Goal: Find contact information: Find contact information

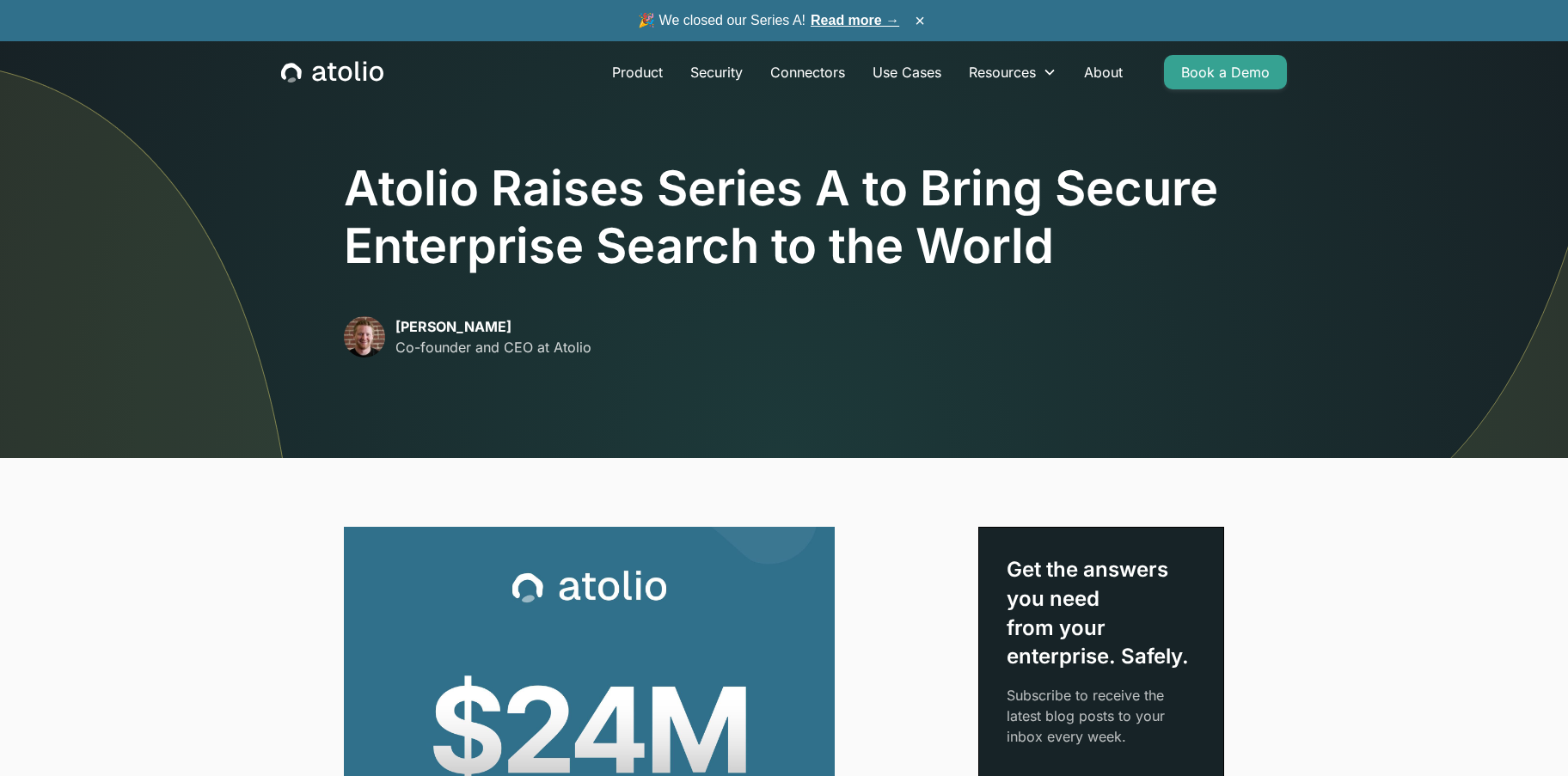
click at [789, 267] on h1 "Atolio Raises Series A to Bring Secure Enterprise Search to the World" at bounding box center [784, 218] width 881 height 116
click at [1098, 72] on link "About" at bounding box center [1103, 72] width 66 height 35
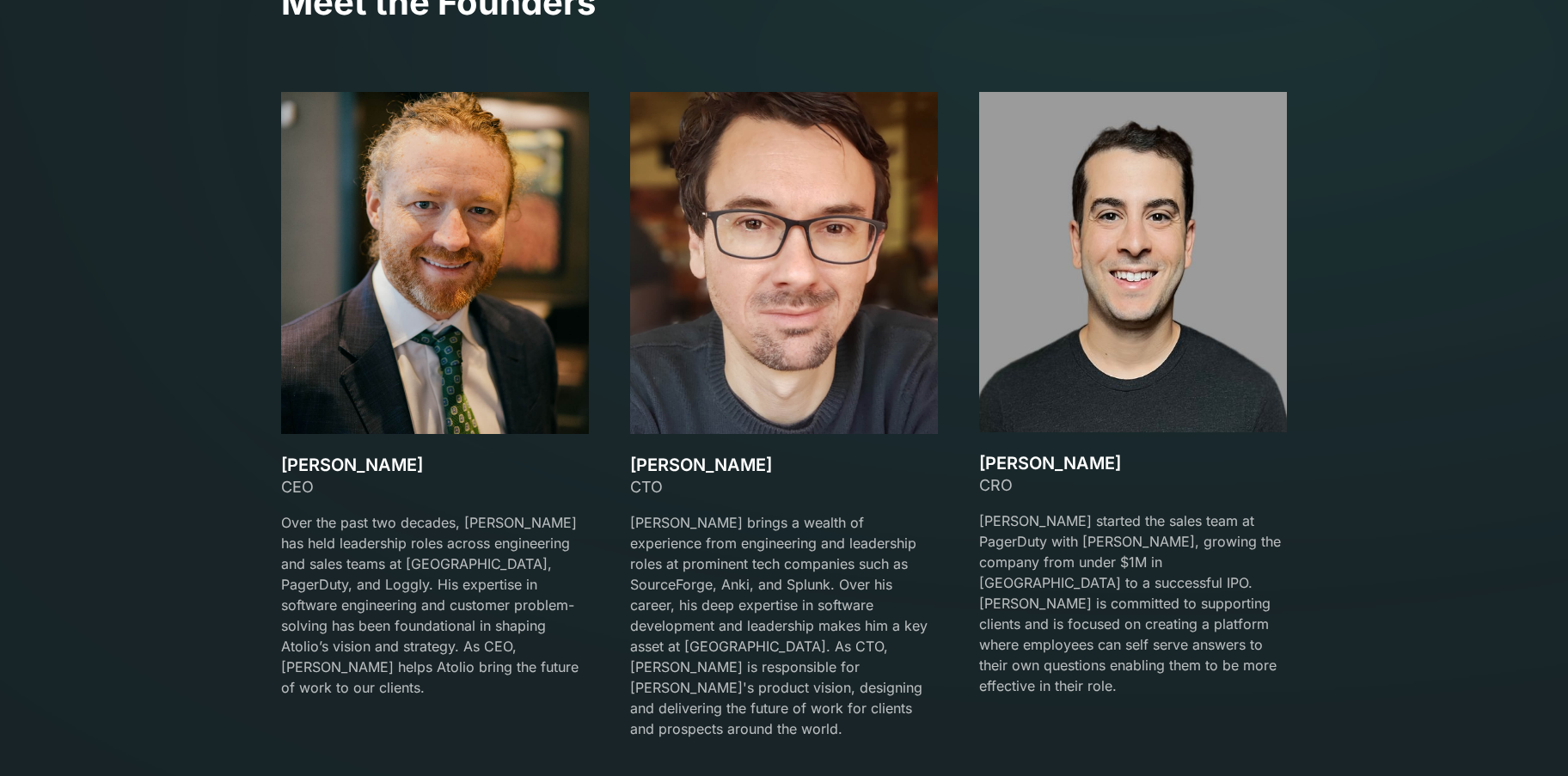
scroll to position [2579, 0]
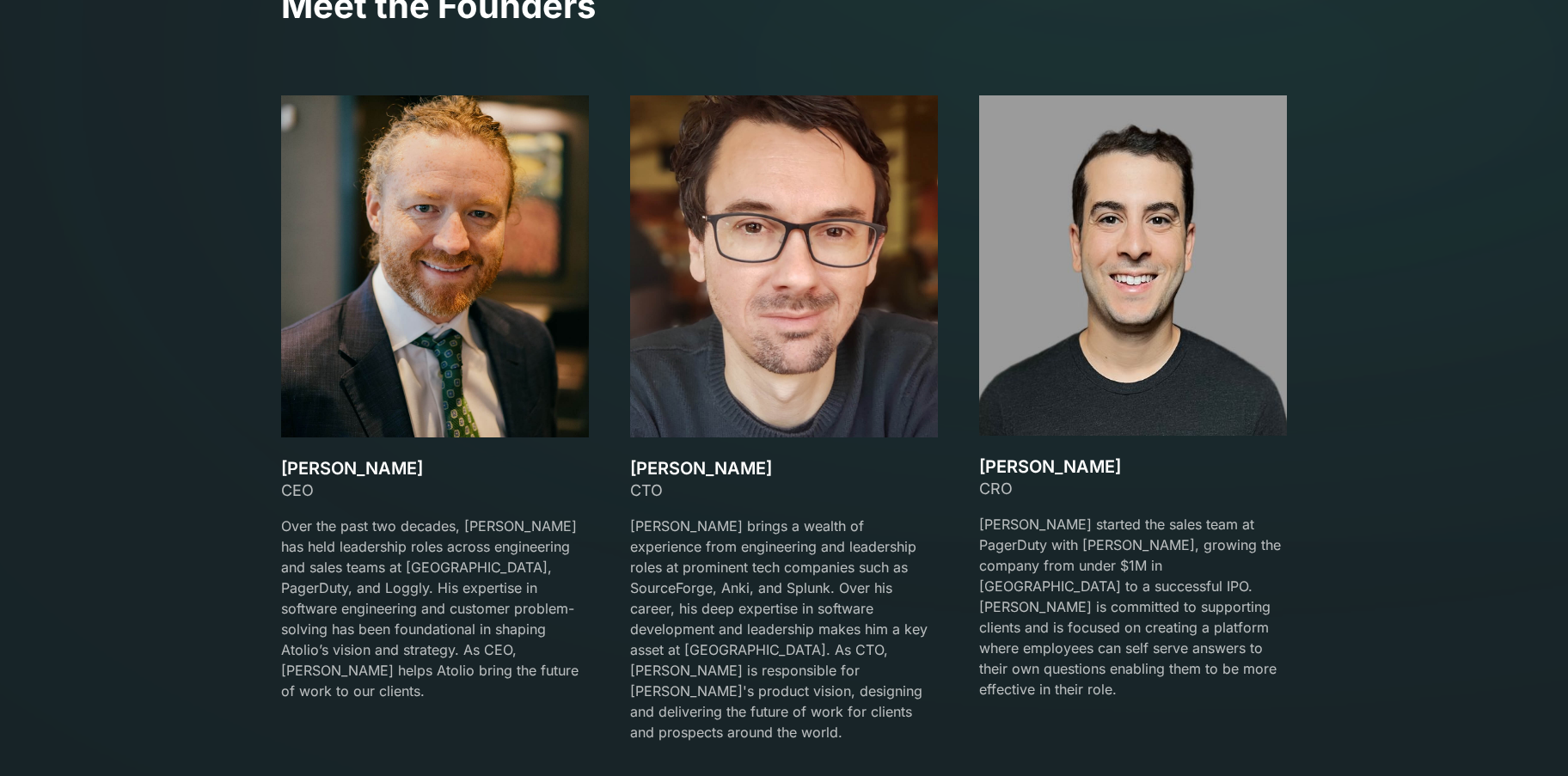
click at [1057, 477] on div "CRO" at bounding box center [1133, 488] width 308 height 23
click at [1047, 460] on h3 "[PERSON_NAME]" at bounding box center [1133, 466] width 308 height 21
drag, startPoint x: 1065, startPoint y: 466, endPoint x: 983, endPoint y: 467, distance: 82.0
click at [983, 467] on h3 "[PERSON_NAME]" at bounding box center [1133, 466] width 308 height 21
click at [1092, 462] on h3 "[PERSON_NAME]" at bounding box center [1133, 466] width 308 height 21
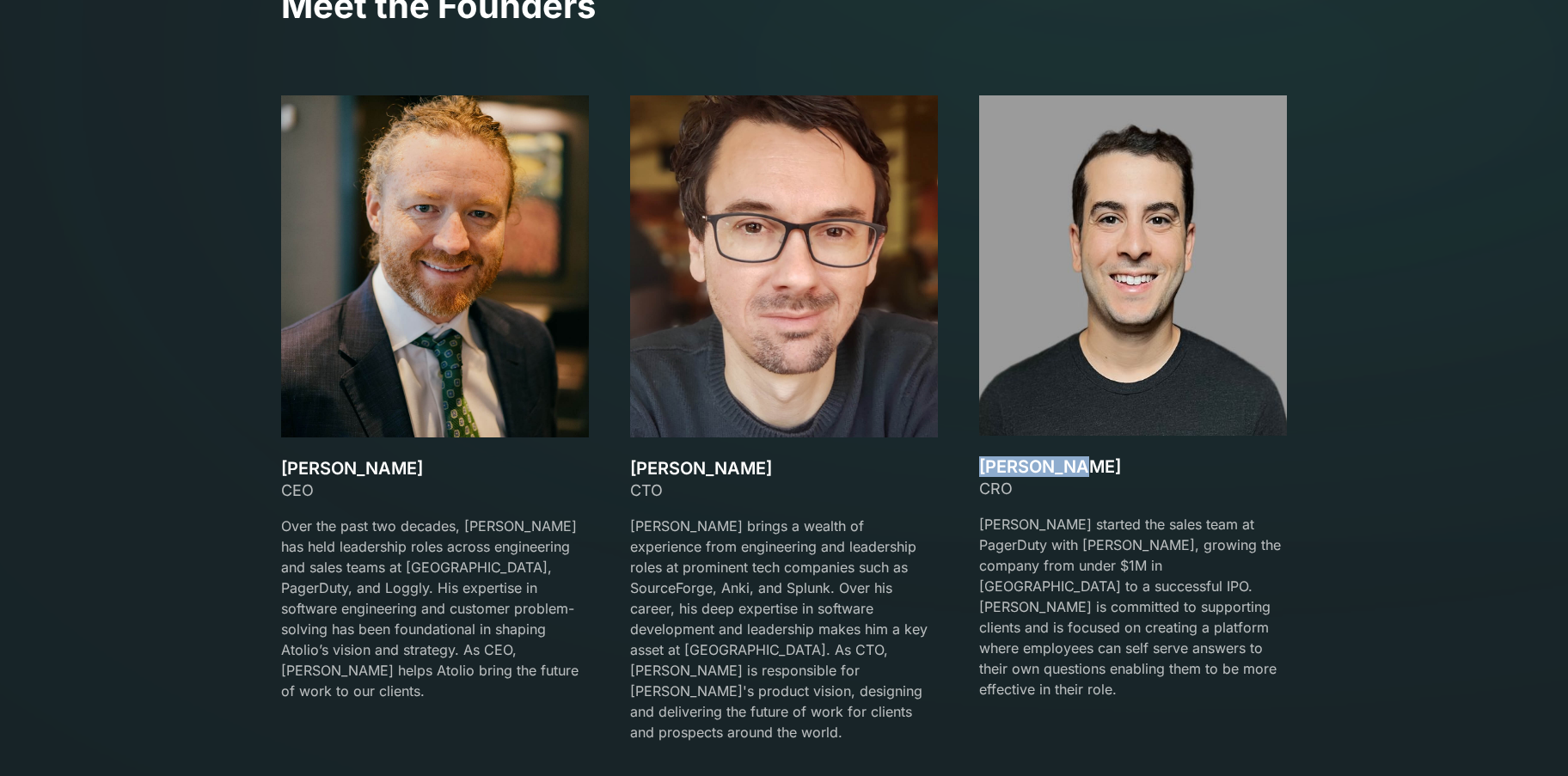
drag, startPoint x: 1092, startPoint y: 465, endPoint x: 974, endPoint y: 468, distance: 118.0
click at [974, 468] on div "[PERSON_NAME] CEO Over the past two decades, [PERSON_NAME] has held leadership …" at bounding box center [784, 429] width 1006 height 668
copy h3 "[PERSON_NAME]"
